Goal: Communication & Community: Answer question/provide support

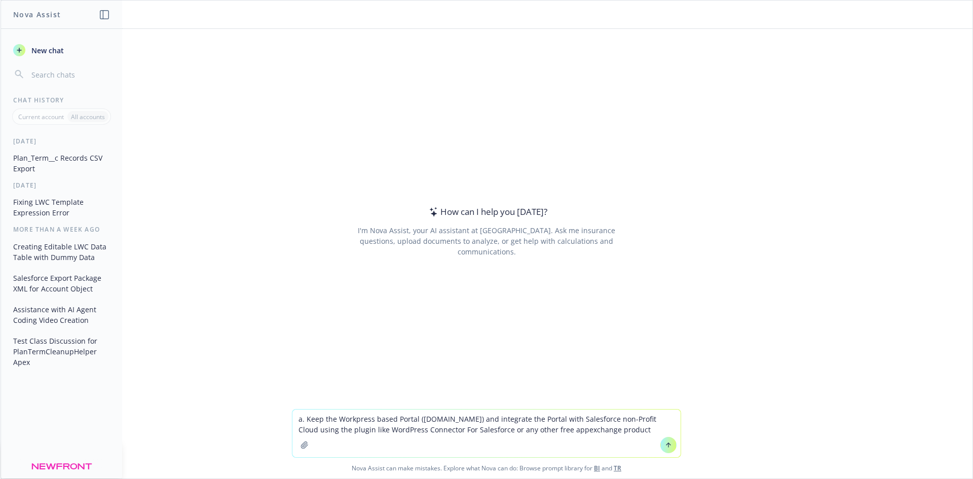
drag, startPoint x: 304, startPoint y: 419, endPoint x: 284, endPoint y: 421, distance: 20.4
click at [284, 421] on div "a. Keep the Workpress based Portal ([DOMAIN_NAME]) and integrate the Portal wit…" at bounding box center [487, 443] width 972 height 69
click at [617, 436] on textarea "Keep the Workpress based Portal ([DOMAIN_NAME]) and integrate the Portal with S…" at bounding box center [486, 434] width 388 height 48
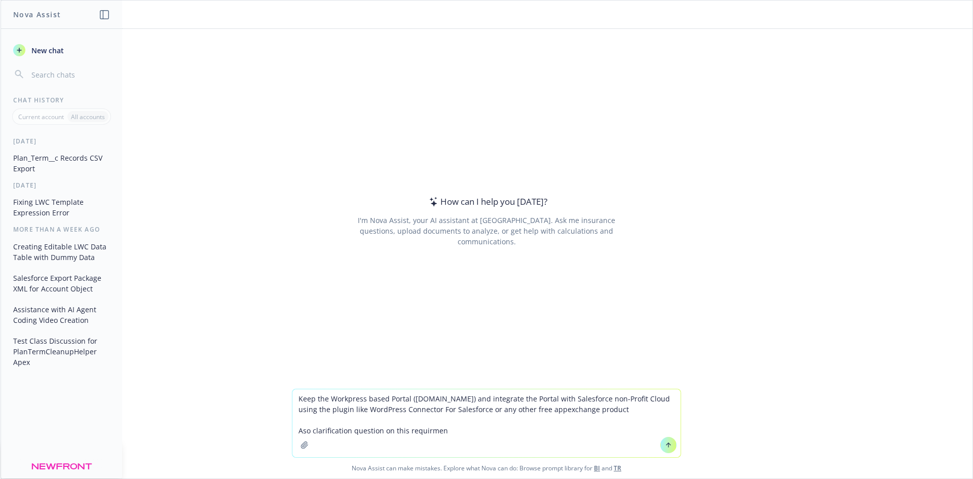
type textarea "Keep the Workpress based Portal ([DOMAIN_NAME]) and integrate the Portal with S…"
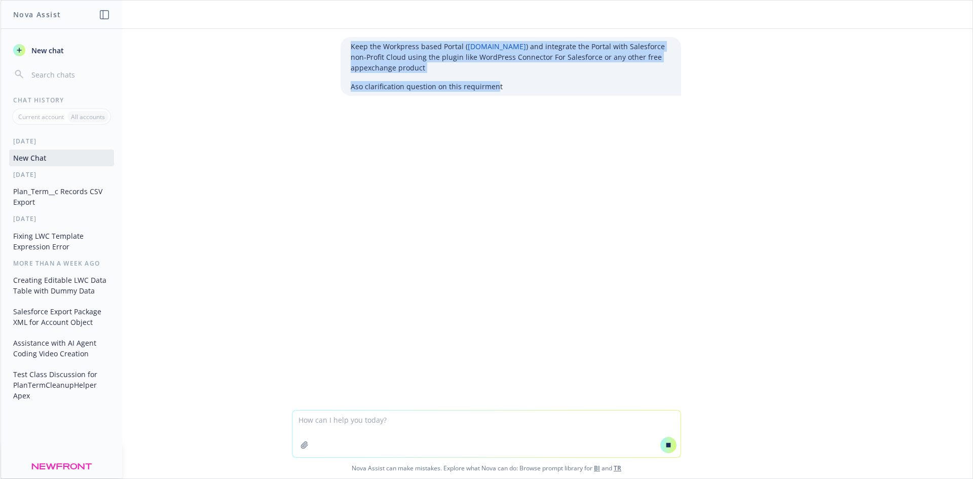
drag, startPoint x: 345, startPoint y: 43, endPoint x: 491, endPoint y: 85, distance: 152.1
click at [491, 85] on div "Keep the Workpress based Portal ( [DOMAIN_NAME] ) and integrate the Portal with…" at bounding box center [511, 66] width 341 height 59
copy div "Keep the Workpress based Portal ( [DOMAIN_NAME] ) and integrate the Portal with…"
click at [667, 450] on button at bounding box center [668, 445] width 16 height 16
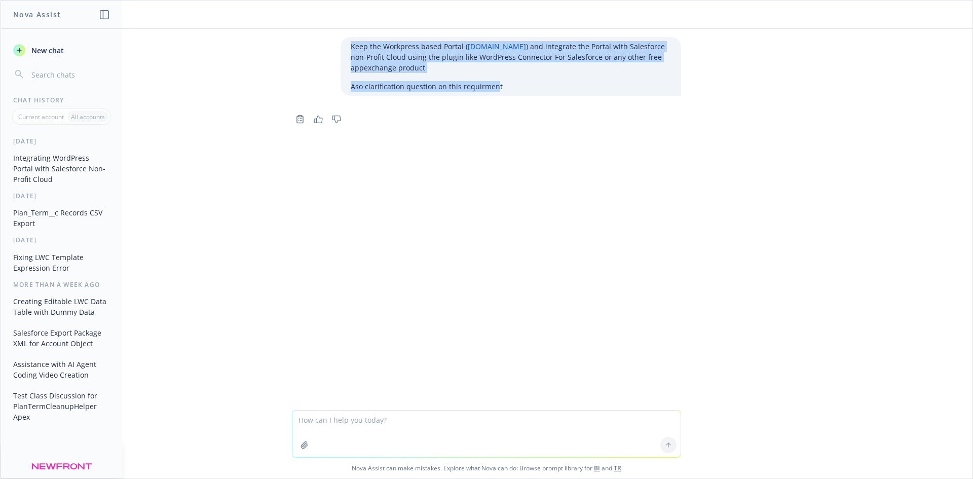
click at [17, 154] on button "Integrating WordPress Portal with Salesforce Non-Profit Cloud" at bounding box center [61, 169] width 105 height 38
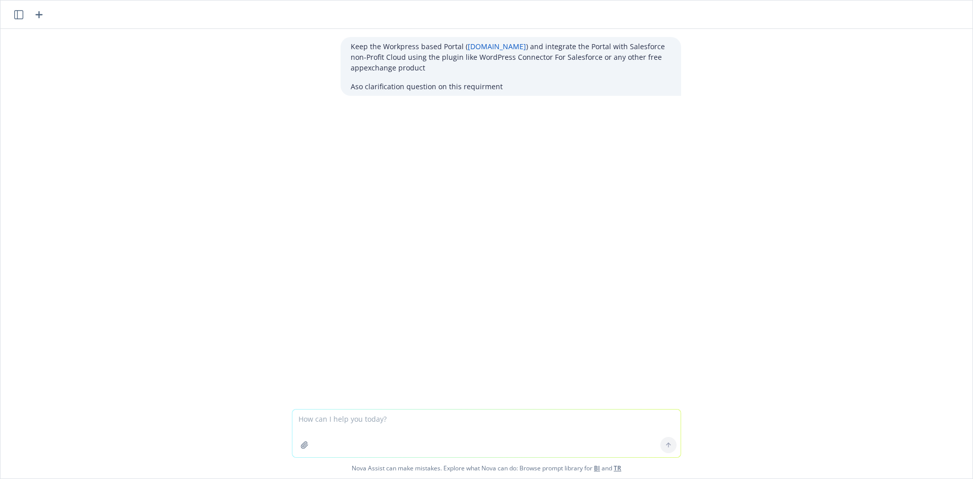
click at [22, 19] on button "button" at bounding box center [19, 15] width 12 height 12
